Goal: Communication & Community: Answer question/provide support

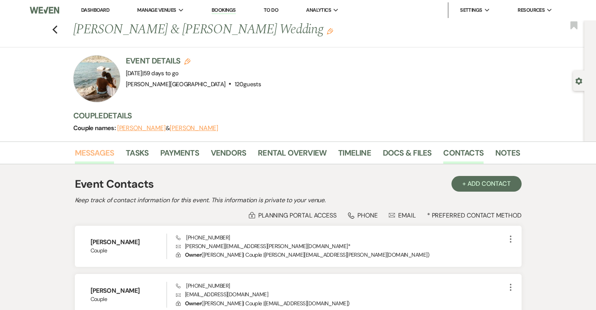
click at [98, 153] on link "Messages" at bounding box center [95, 155] width 40 height 17
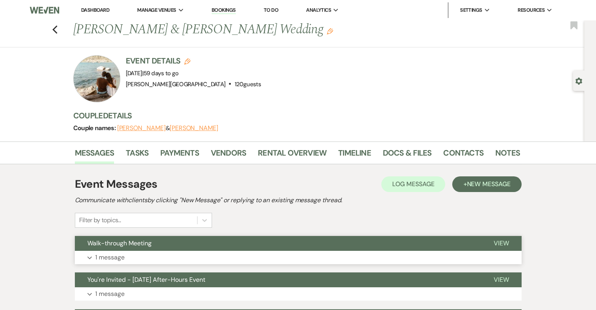
click at [120, 258] on p "1 message" at bounding box center [109, 258] width 29 height 10
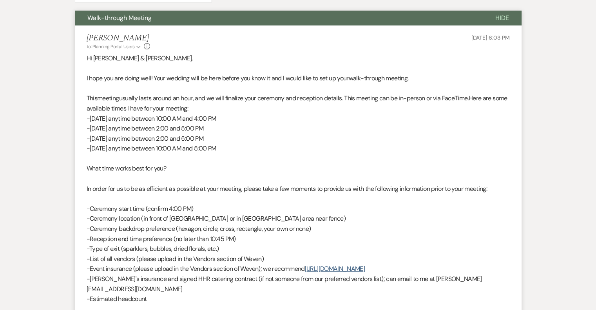
scroll to position [147, 0]
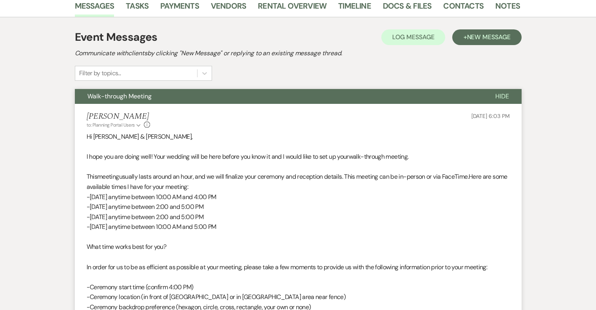
click at [507, 95] on span "Hide" at bounding box center [503, 96] width 14 height 8
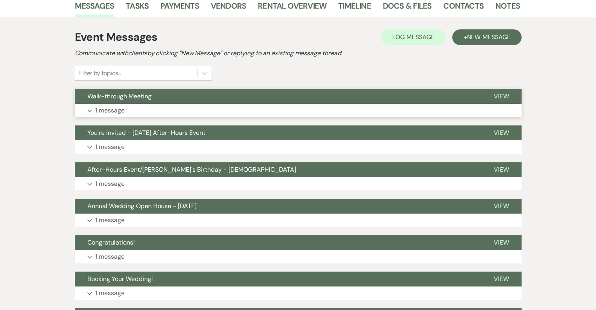
click at [507, 95] on span "View" at bounding box center [501, 96] width 15 height 8
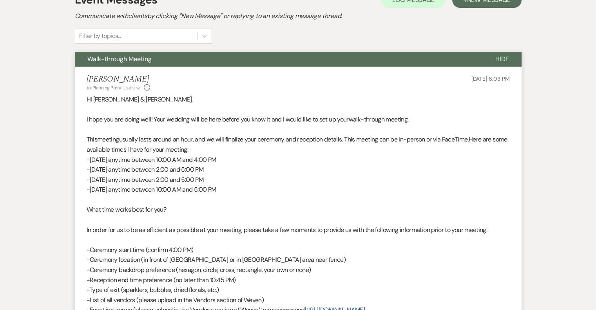
scroll to position [69, 0]
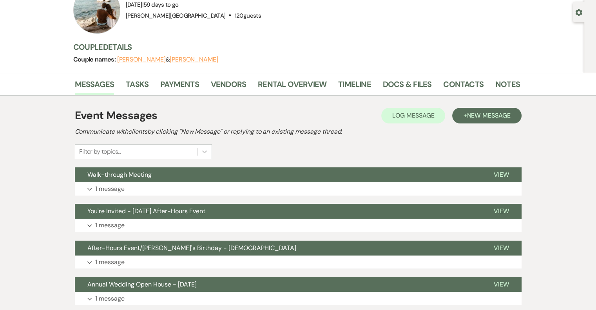
click at [500, 175] on span "View" at bounding box center [501, 175] width 15 height 8
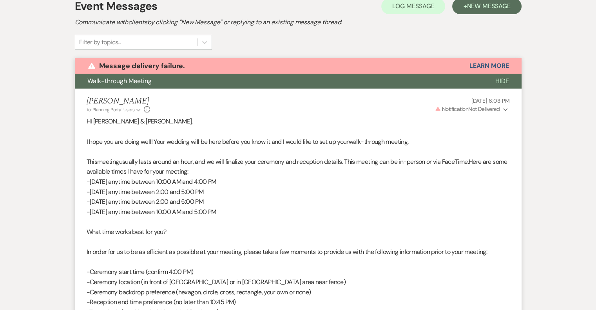
scroll to position [162, 0]
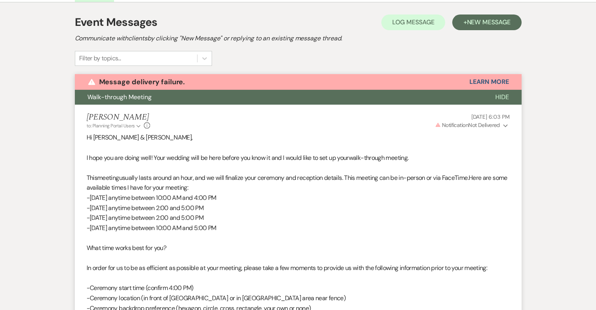
click at [504, 122] on button "Warning Notification Not Delivered Expand" at bounding box center [472, 125] width 76 height 8
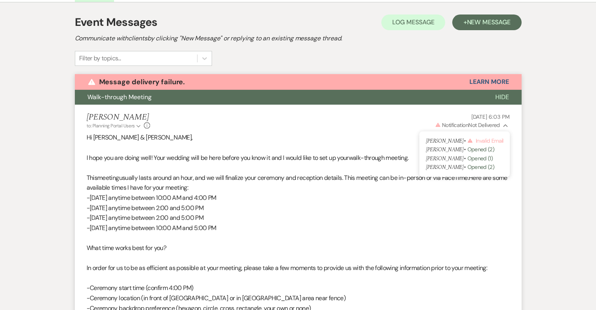
scroll to position [358, 0]
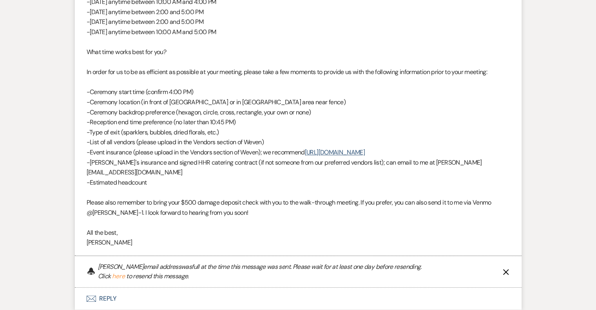
click at [504, 269] on icon "X" at bounding box center [506, 272] width 6 height 6
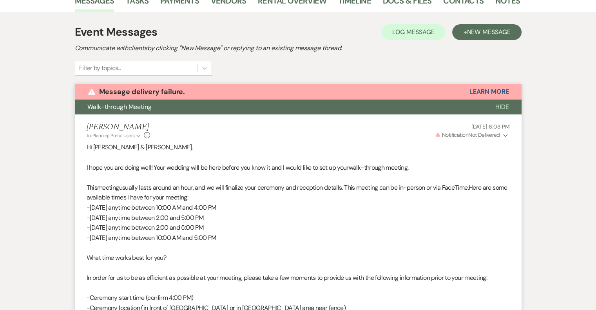
scroll to position [0, 0]
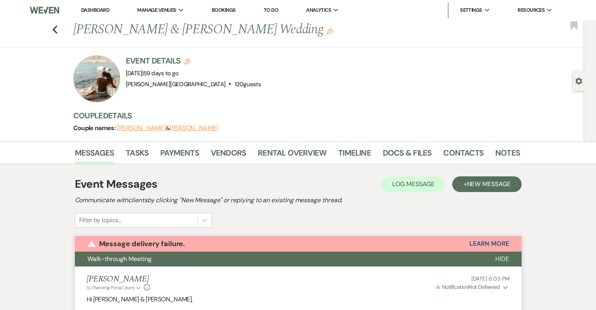
click at [88, 7] on link "Dashboard" at bounding box center [95, 10] width 28 height 7
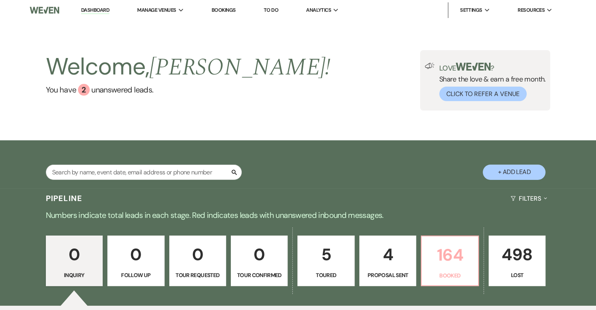
click at [449, 250] on p "164" at bounding box center [450, 255] width 47 height 26
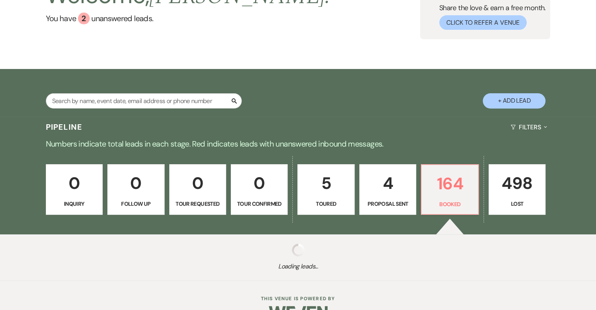
scroll to position [92, 0]
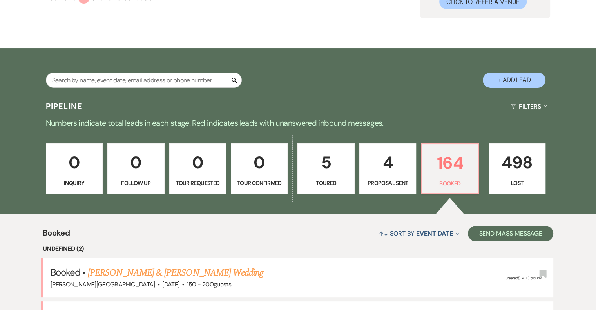
click at [185, 155] on p "0" at bounding box center [198, 162] width 47 height 26
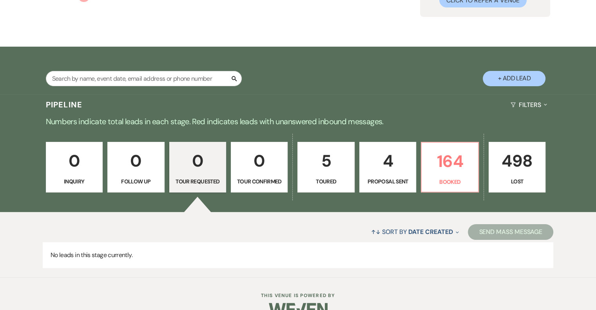
scroll to position [111, 0]
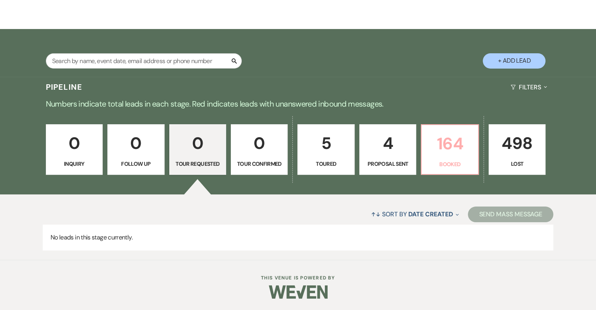
click at [446, 159] on link "164 Booked" at bounding box center [450, 149] width 58 height 51
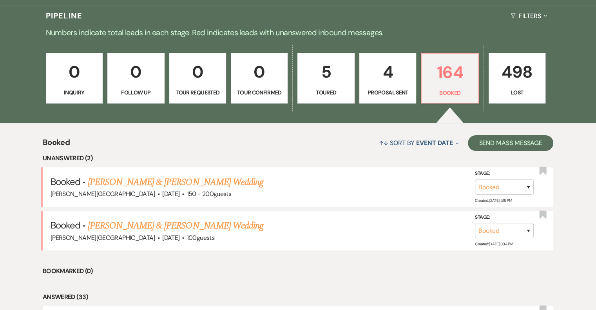
scroll to position [229, 0]
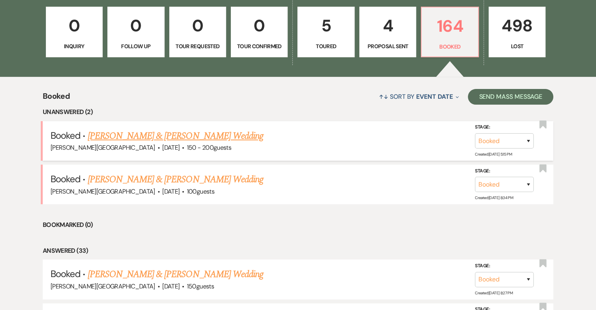
click at [167, 138] on link "[PERSON_NAME] & [PERSON_NAME] Wedding" at bounding box center [176, 136] width 176 height 14
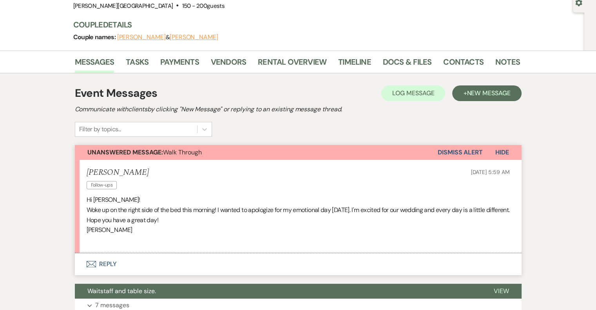
scroll to position [157, 0]
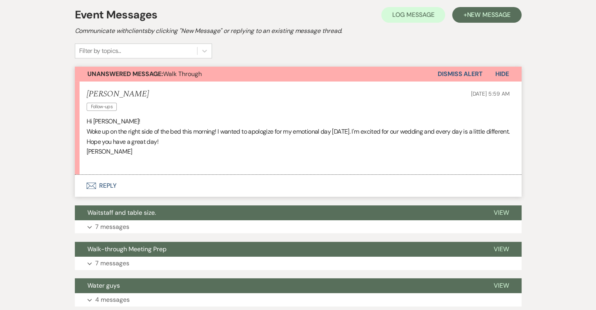
click at [109, 194] on button "Envelope Reply" at bounding box center [298, 186] width 447 height 22
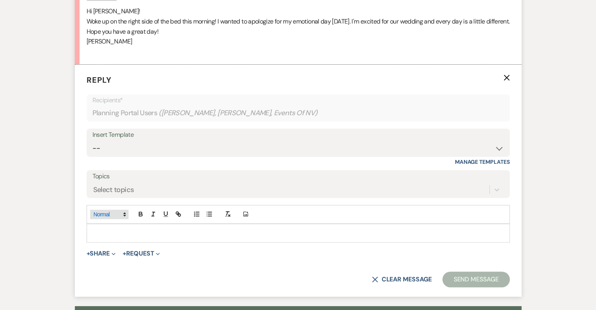
scroll to position [267, 0]
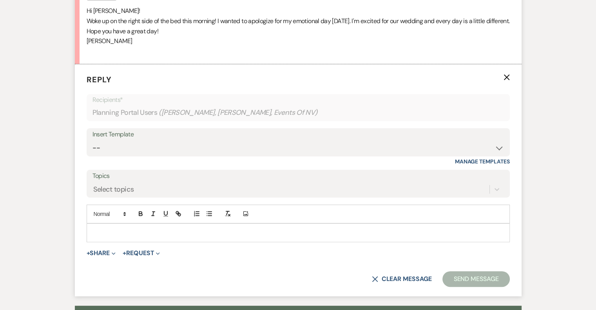
click at [118, 237] on p at bounding box center [298, 233] width 411 height 9
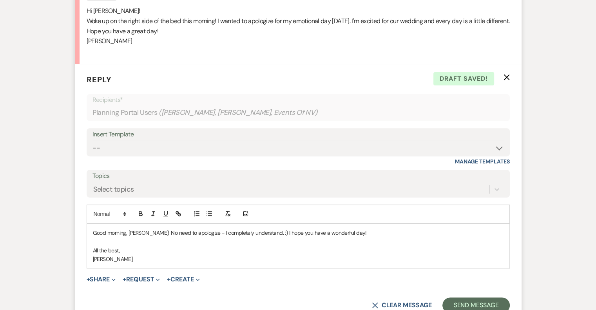
click at [264, 237] on p "Good morning, [PERSON_NAME]! No need to apologize - I completely understand. :)…" at bounding box center [298, 233] width 411 height 9
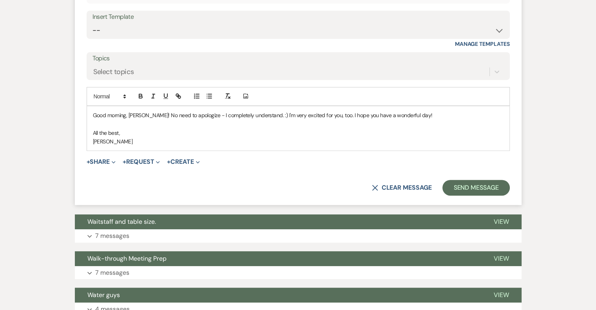
click at [326, 120] on p "Good morning, [PERSON_NAME]! No need to apologize - I completely understand. :)…" at bounding box center [298, 115] width 411 height 9
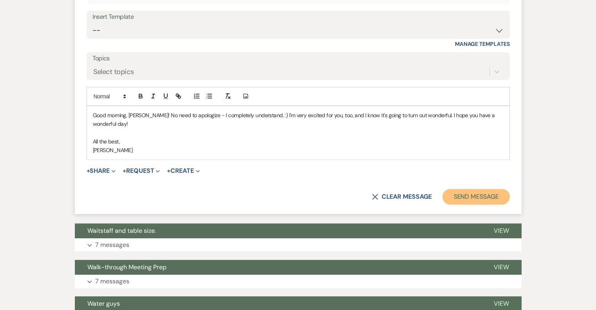
click at [472, 202] on button "Send Message" at bounding box center [476, 197] width 67 height 16
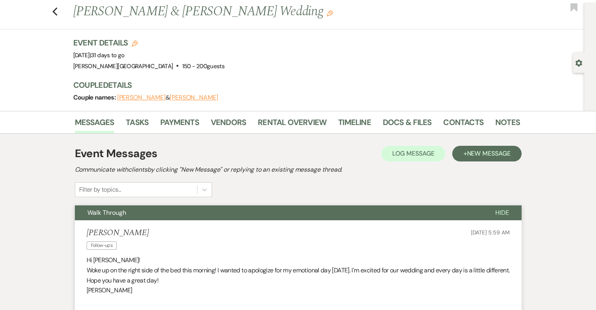
scroll to position [0, 0]
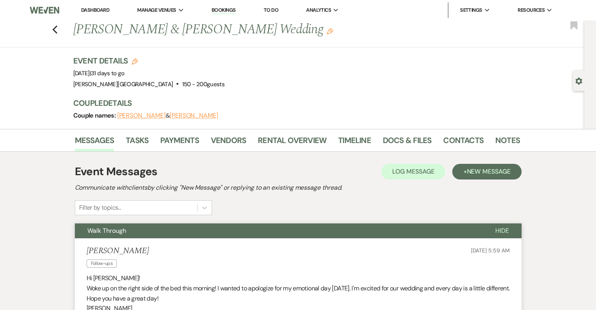
click at [98, 10] on link "Dashboard" at bounding box center [95, 10] width 28 height 7
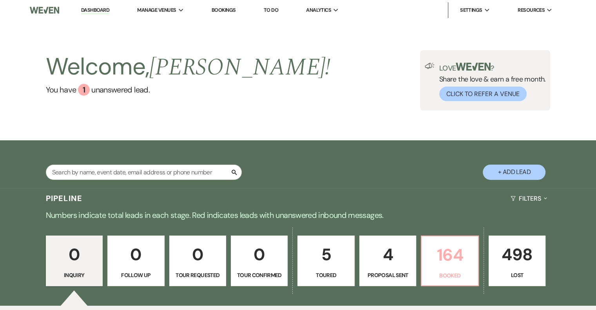
click at [449, 251] on p "164" at bounding box center [450, 255] width 47 height 26
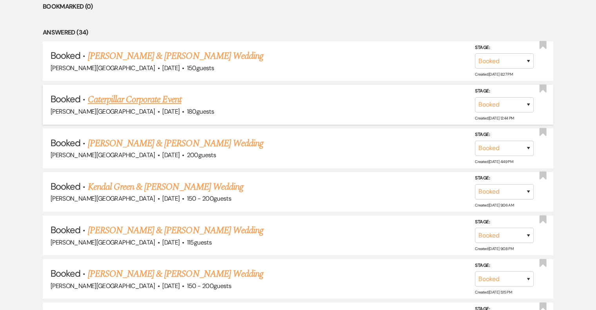
scroll to position [464, 0]
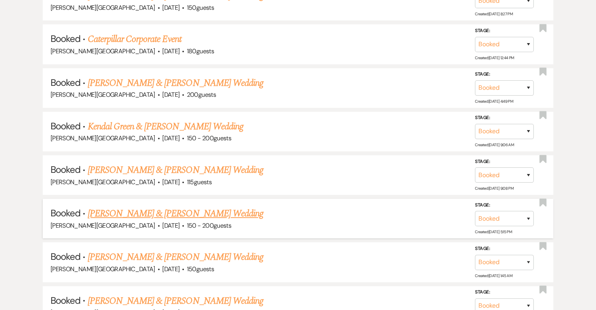
click at [180, 213] on link "[PERSON_NAME] & [PERSON_NAME] Wedding" at bounding box center [176, 214] width 176 height 14
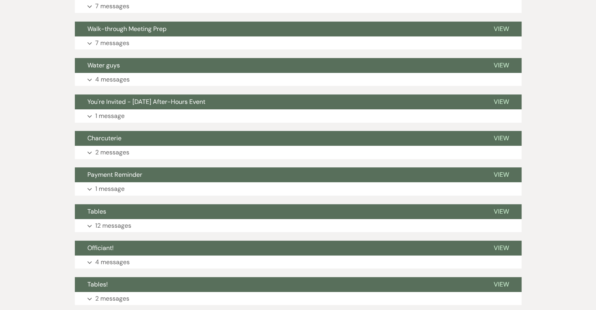
scroll to position [190, 0]
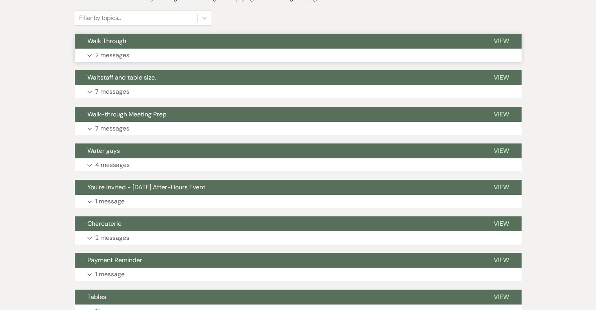
click at [117, 54] on p "2 messages" at bounding box center [112, 55] width 34 height 10
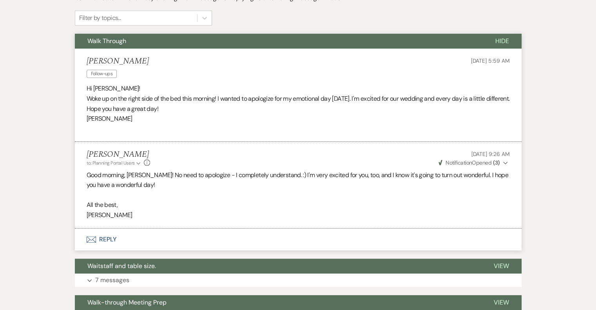
click at [504, 165] on use "button" at bounding box center [506, 163] width 4 height 3
click at [504, 166] on icon "Collapse" at bounding box center [506, 162] width 5 height 5
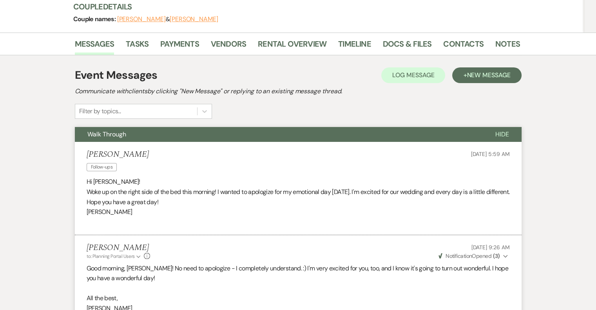
scroll to position [72, 0]
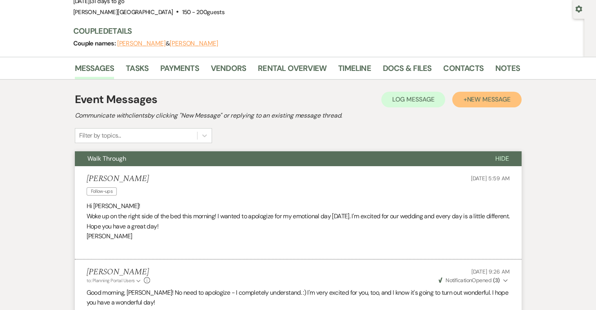
click at [467, 97] on span "New Message" at bounding box center [489, 99] width 44 height 8
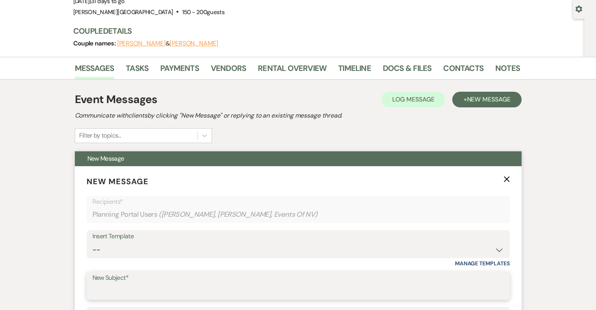
click at [156, 292] on input "New Subject*" at bounding box center [299, 291] width 412 height 15
type input "Updated Layout and Notes"
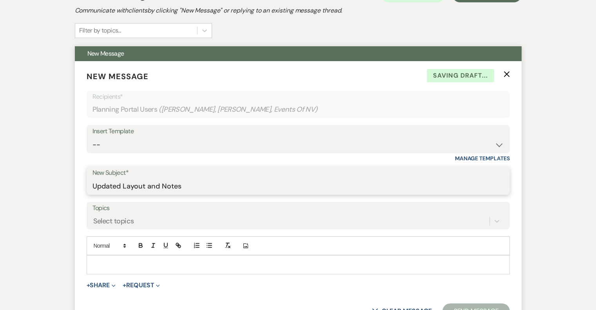
scroll to position [229, 0]
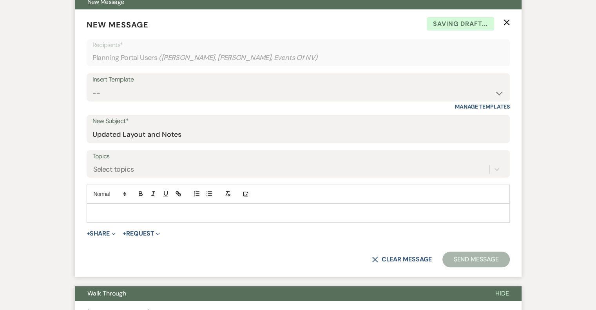
click at [142, 209] on p at bounding box center [298, 213] width 411 height 9
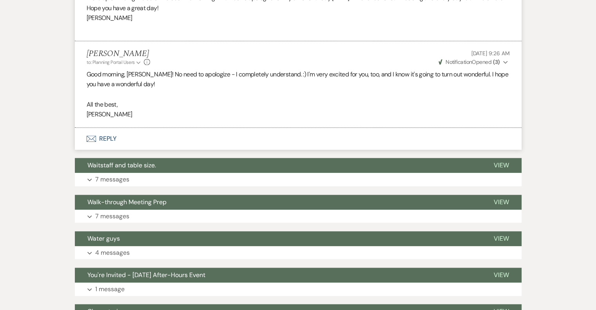
scroll to position [543, 0]
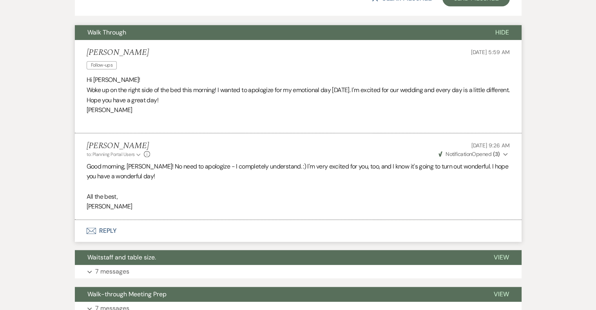
click at [500, 34] on span "Hide" at bounding box center [503, 32] width 14 height 8
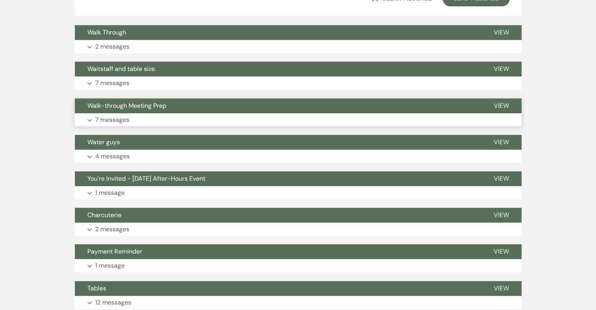
click at [107, 120] on p "7 messages" at bounding box center [112, 120] width 34 height 10
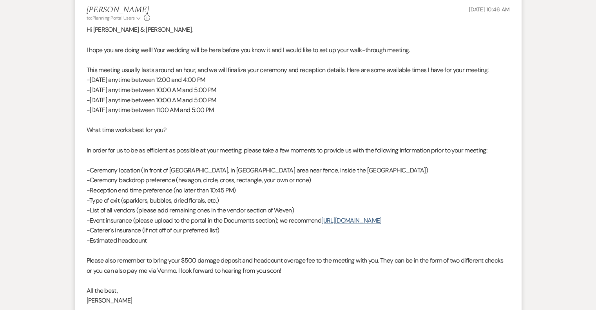
scroll to position [660, 0]
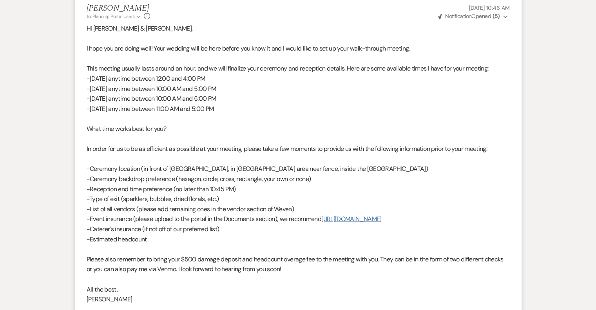
drag, startPoint x: 440, startPoint y: 218, endPoint x: 326, endPoint y: 221, distance: 113.8
click at [326, 221] on p "-Event insurance (please upload to the portal in the Documents section); we rec…" at bounding box center [299, 219] width 424 height 10
copy link "[URL][DOMAIN_NAME]"
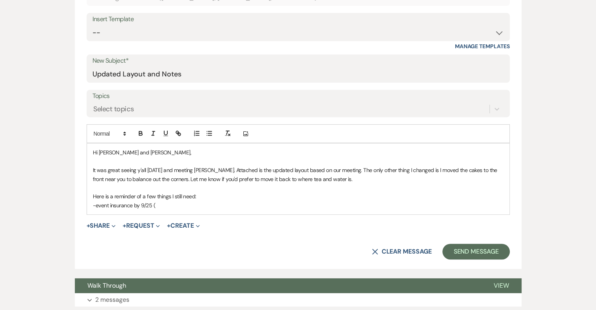
scroll to position [229, 0]
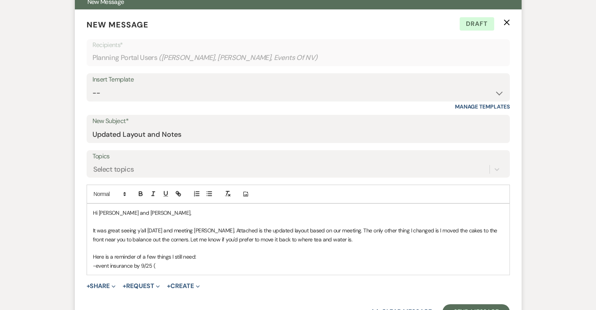
click at [171, 264] on p "-event insurance by 9/25 (" at bounding box center [298, 266] width 411 height 9
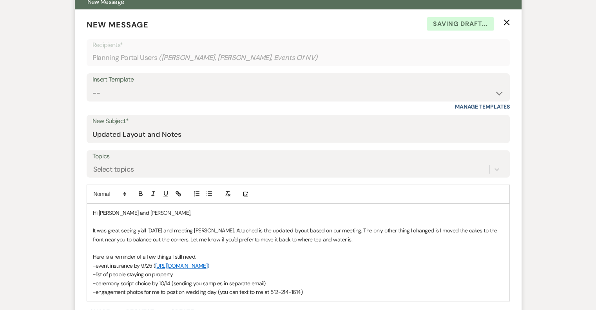
click at [216, 293] on p "-engagement photos for me to post on wedding day (you can text to me at 512-214…" at bounding box center [298, 292] width 411 height 9
click at [343, 288] on p "-engagement photos for me to post on wedding day by 10/20 (you can text to me a…" at bounding box center [298, 292] width 411 height 9
click at [188, 273] on p "-list of people staying on property" at bounding box center [298, 274] width 411 height 9
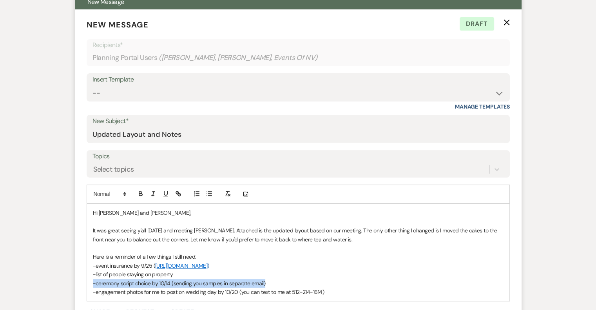
drag, startPoint x: 281, startPoint y: 282, endPoint x: 91, endPoint y: 284, distance: 189.8
click at [91, 284] on div "Hi [PERSON_NAME] and [PERSON_NAME], It was great seeing y'all [DATE] and meetin…" at bounding box center [298, 252] width 423 height 97
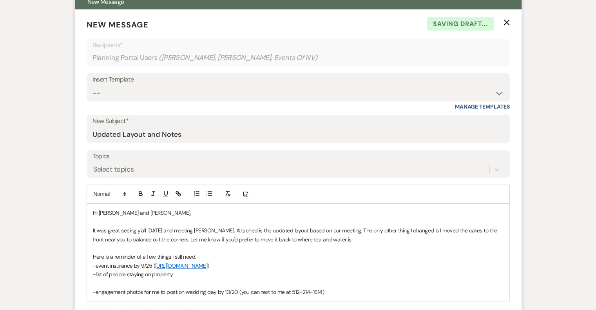
click at [91, 271] on div "Hi [PERSON_NAME] and [PERSON_NAME], It was great seeing y'all [DATE] and meetin…" at bounding box center [298, 252] width 423 height 97
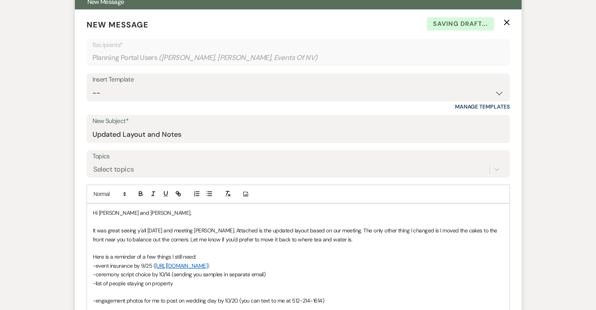
click at [96, 294] on p at bounding box center [298, 292] width 411 height 9
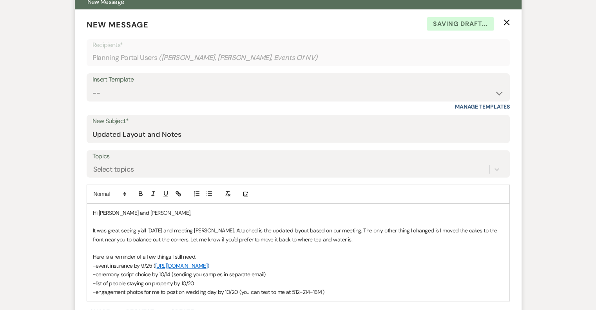
click at [214, 285] on p "-list of people staying on property by 10/20" at bounding box center [298, 283] width 411 height 9
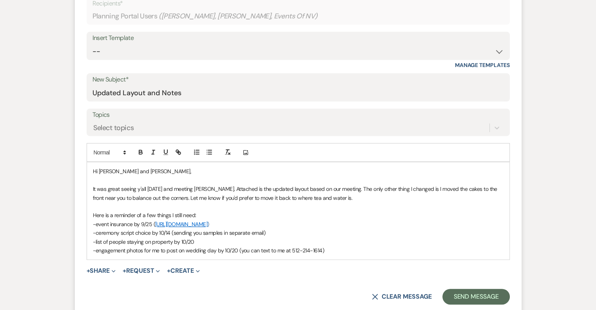
scroll to position [307, 0]
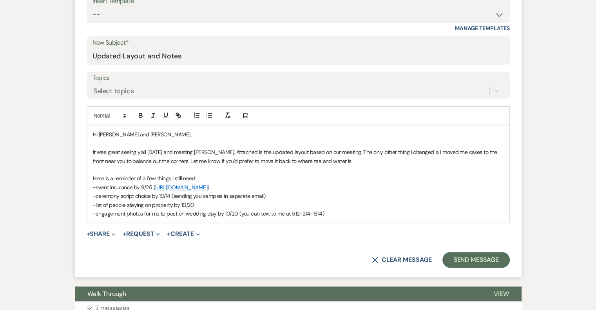
click at [351, 211] on p "-engagement photos for me to post on wedding day by 10/20 (you can text to me a…" at bounding box center [298, 213] width 411 height 9
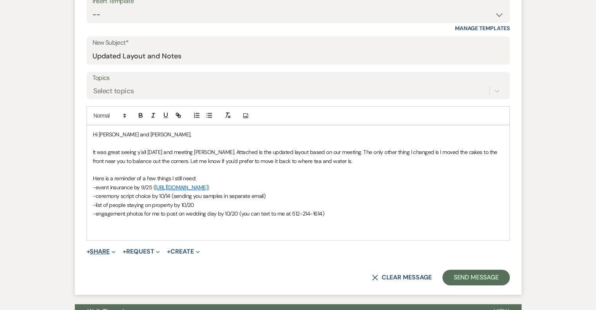
click at [102, 249] on button "+ Share Expand" at bounding box center [101, 252] width 29 height 6
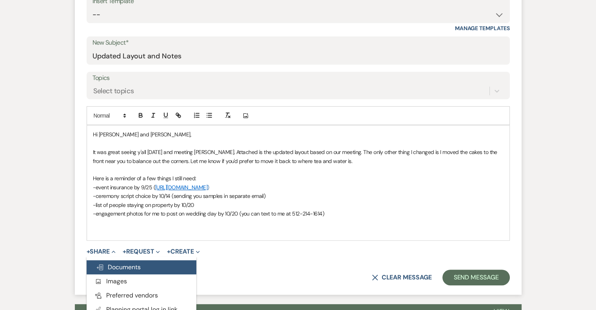
click at [113, 265] on span "Doc Upload Documents" at bounding box center [118, 267] width 45 height 8
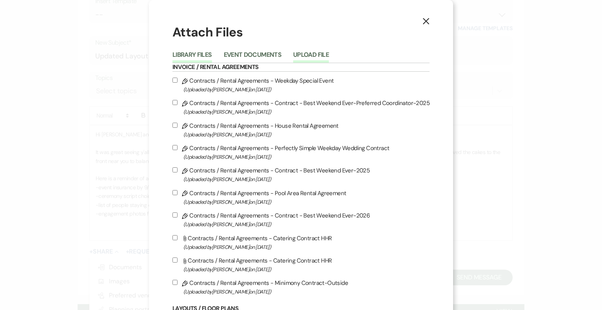
click at [308, 57] on button "Upload File" at bounding box center [311, 57] width 36 height 11
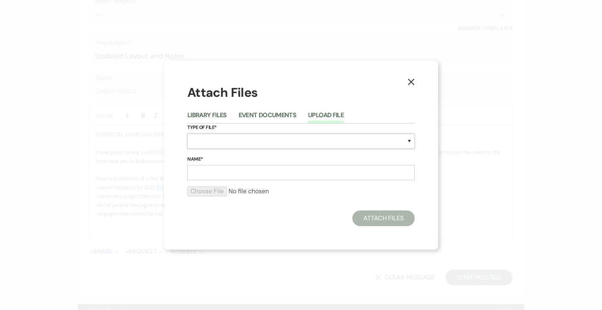
click at [235, 144] on select "Special Event Insurance Vendor Certificate of Insurance Contracts / Rental Agre…" at bounding box center [300, 141] width 227 height 15
select select "24"
click at [187, 134] on select "Special Event Insurance Vendor Certificate of Insurance Contracts / Rental Agre…" at bounding box center [300, 141] width 227 height 15
click at [207, 175] on input "Name*" at bounding box center [300, 172] width 227 height 15
type input "Updated Layout"
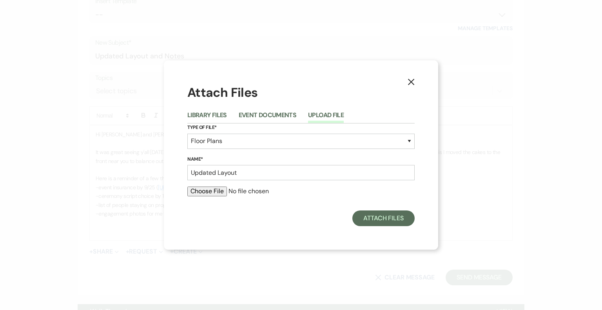
click at [218, 192] on input "file" at bounding box center [300, 191] width 227 height 9
type input "C:\fakepath\Barn layout- [PERSON_NAME] and [PERSON_NAME].pdf"
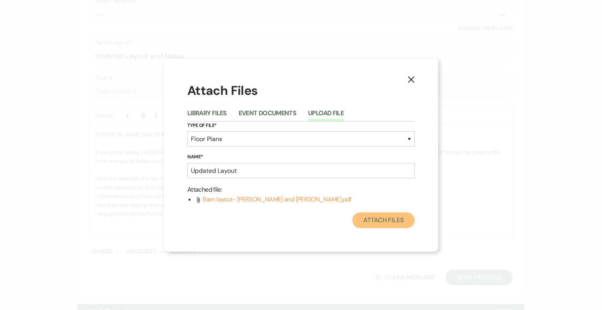
click at [393, 218] on button "Attach Files" at bounding box center [384, 221] width 62 height 16
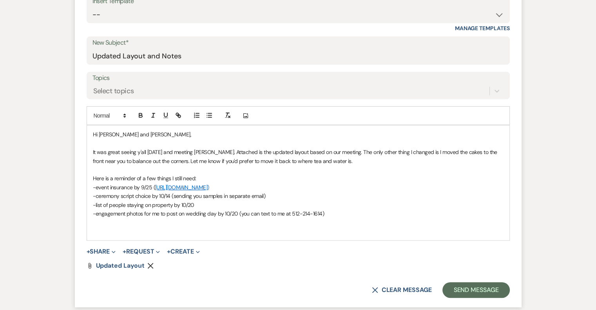
click at [158, 161] on p "It was great seeing y'all [DATE] and meeting [PERSON_NAME]. Attached is the upd…" at bounding box center [298, 157] width 411 height 18
drag, startPoint x: 350, startPoint y: 160, endPoint x: 293, endPoint y: 163, distance: 57.3
click at [293, 163] on p "It was great seeing y'all [DATE] and meeting [PERSON_NAME]. Attached is the upd…" at bounding box center [298, 157] width 411 height 18
click at [387, 167] on p at bounding box center [298, 169] width 411 height 9
click at [116, 229] on p at bounding box center [298, 231] width 411 height 9
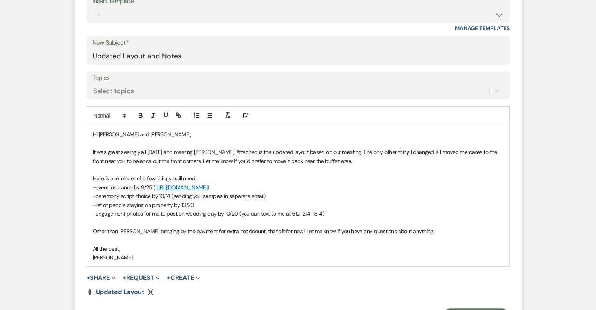
click at [255, 251] on p "All the best," at bounding box center [298, 249] width 411 height 9
click at [202, 229] on p "Other than [PERSON_NAME] bringing by the payment for extra headcount, that's it…" at bounding box center [298, 231] width 411 height 9
click at [273, 249] on p "All the best," at bounding box center [298, 249] width 411 height 9
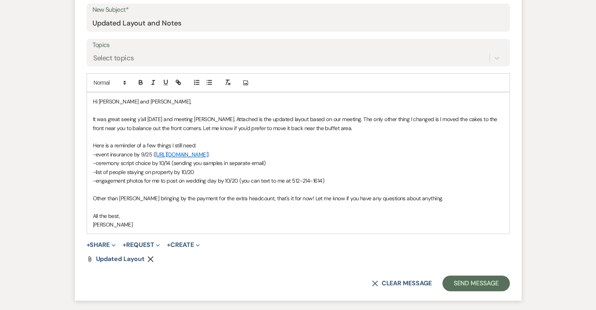
scroll to position [347, 0]
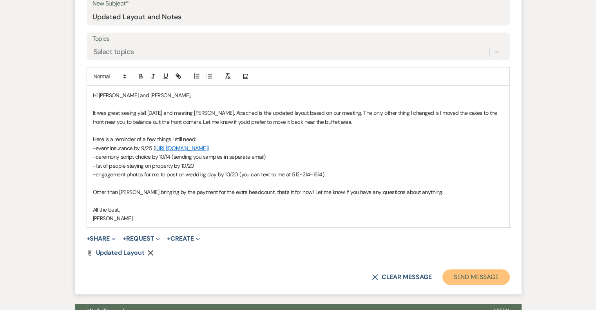
click at [476, 275] on button "Send Message" at bounding box center [476, 277] width 67 height 16
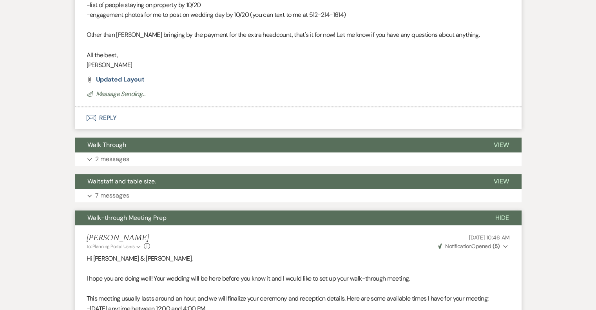
scroll to position [56, 0]
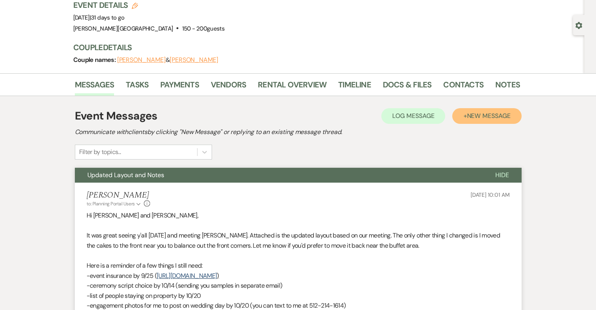
click at [486, 120] on button "+ New Message" at bounding box center [487, 116] width 69 height 16
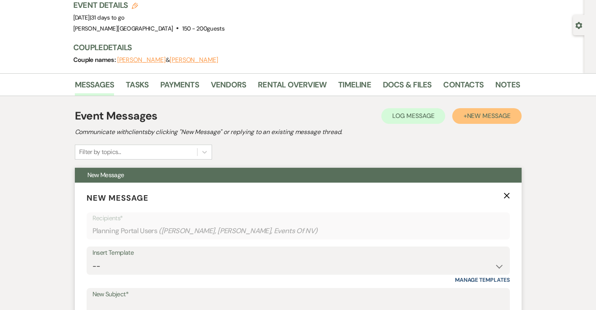
scroll to position [134, 0]
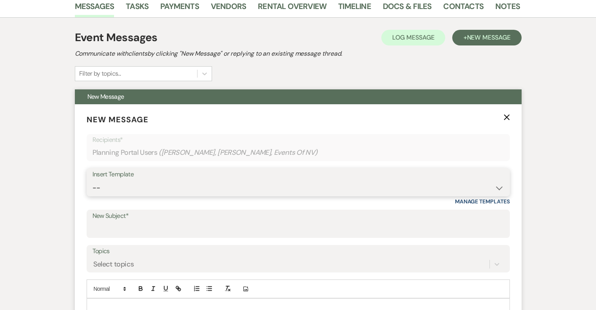
click at [144, 185] on select "-- Weven Planning Portal Introduction (Booked Events) Initial Inquiry Response …" at bounding box center [299, 187] width 412 height 15
select select "4060"
click at [93, 180] on select "-- Weven Planning Portal Introduction (Booked Events) Initial Inquiry Response …" at bounding box center [299, 187] width 412 height 15
type input "Ceremony Scripts"
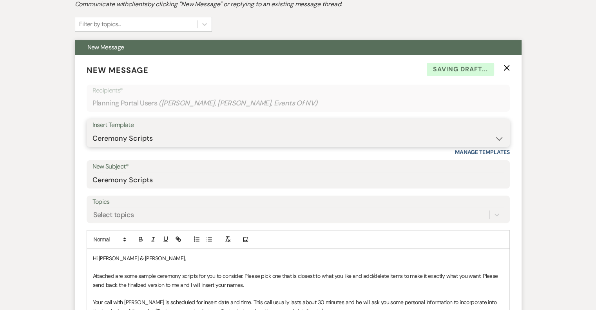
scroll to position [252, 0]
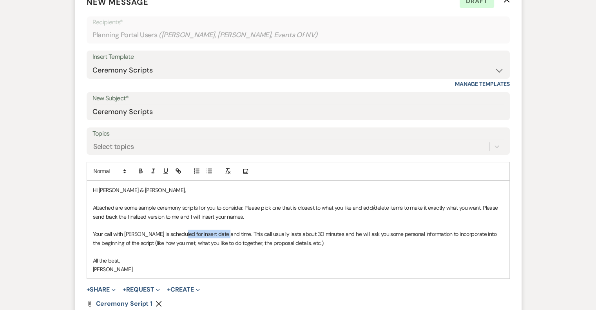
drag, startPoint x: 224, startPoint y: 234, endPoint x: 176, endPoint y: 236, distance: 47.1
click at [176, 236] on p "Your call with [PERSON_NAME] is scheduled for insert date and time. This call u…" at bounding box center [298, 239] width 411 height 18
click at [344, 241] on p "Your call with [PERSON_NAME] is scheduled for [DATE] 7:00 PM. This call usually…" at bounding box center [298, 239] width 411 height 18
click at [181, 216] on p "Attached are some sample ceremony scripts for you to consider. Please pick one …" at bounding box center [298, 213] width 411 height 18
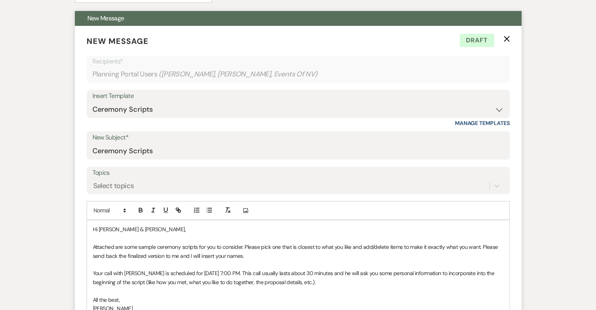
scroll to position [330, 0]
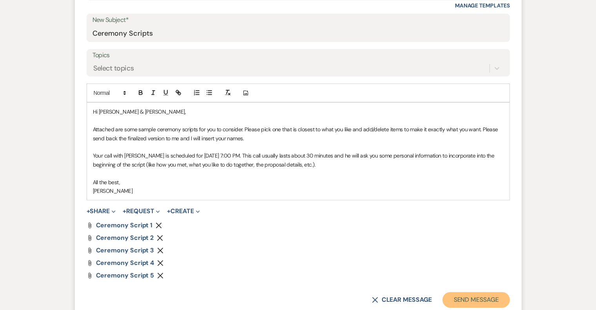
click at [477, 300] on button "Send Message" at bounding box center [476, 300] width 67 height 16
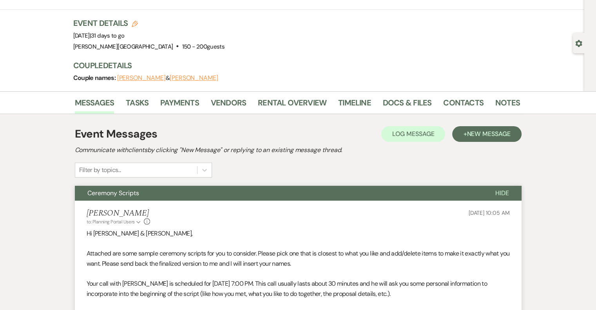
scroll to position [0, 0]
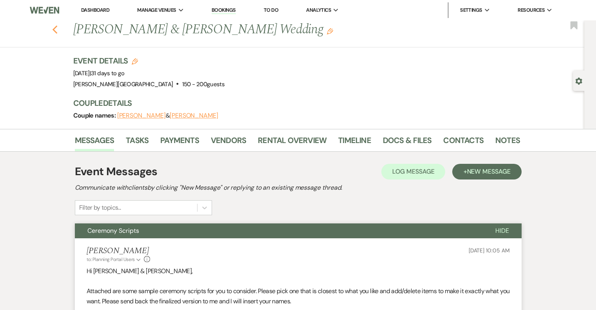
click at [57, 29] on icon "Previous" at bounding box center [55, 29] width 6 height 9
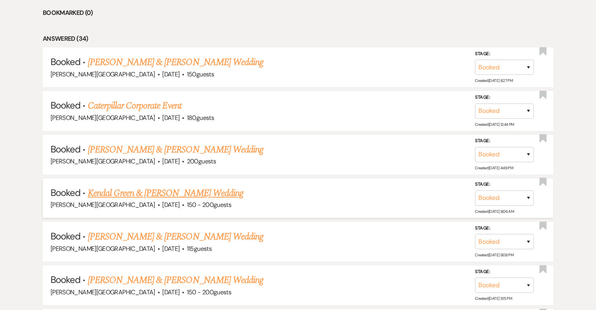
scroll to position [307, 0]
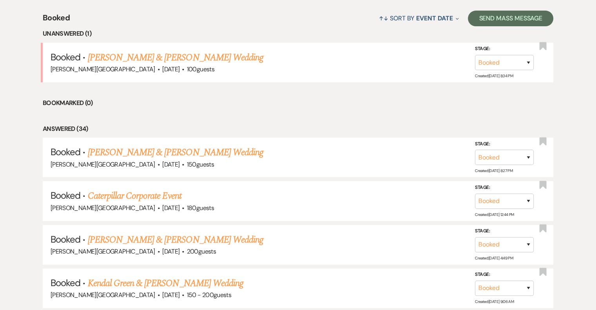
click at [227, 58] on link "[PERSON_NAME] & [PERSON_NAME] Wedding" at bounding box center [176, 58] width 176 height 14
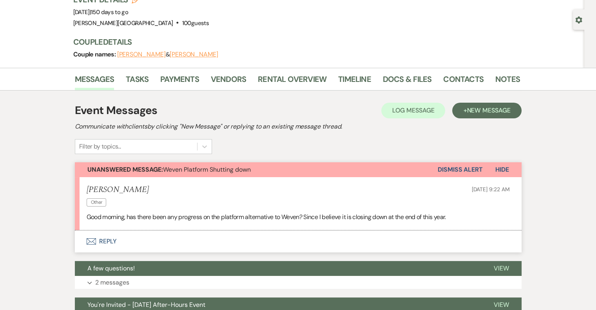
scroll to position [78, 0]
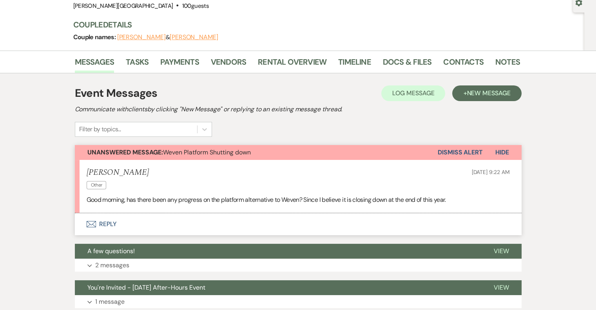
click at [107, 222] on button "Envelope Reply" at bounding box center [298, 224] width 447 height 22
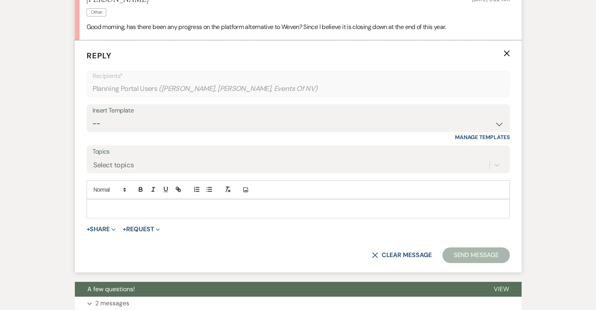
scroll to position [253, 0]
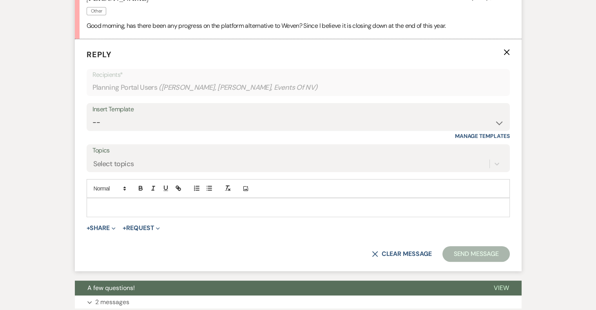
click at [122, 207] on p at bounding box center [298, 207] width 411 height 9
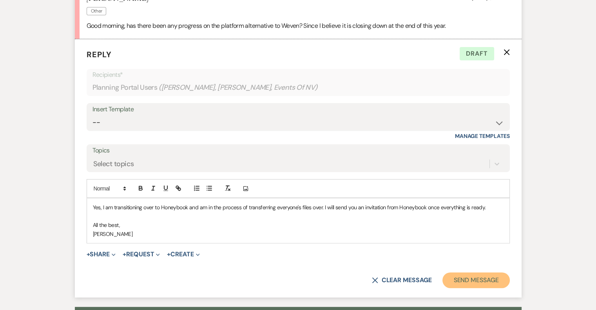
click at [469, 283] on button "Send Message" at bounding box center [476, 281] width 67 height 16
